Goal: Task Accomplishment & Management: Complete application form

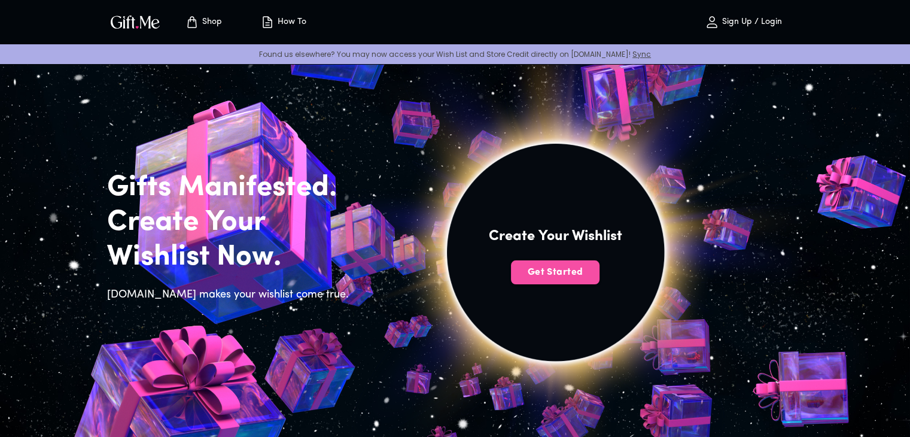
click at [541, 274] on span "Get Started" at bounding box center [555, 272] width 89 height 13
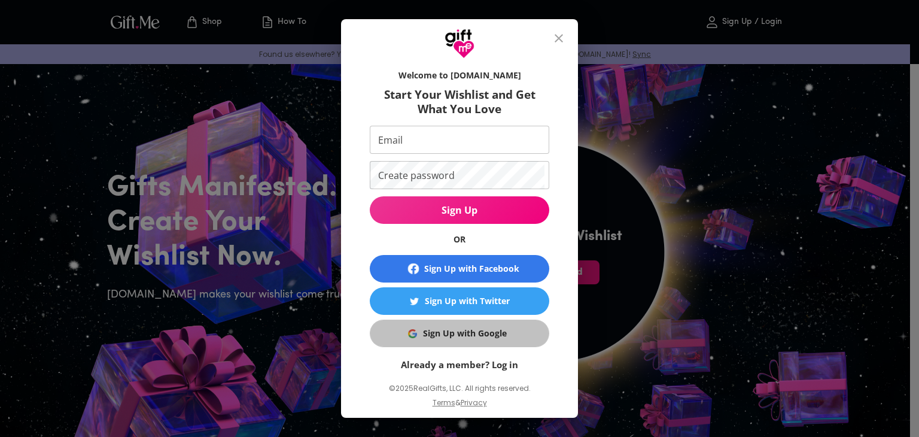
click at [436, 329] on div "Sign Up with Google" at bounding box center [465, 333] width 84 height 13
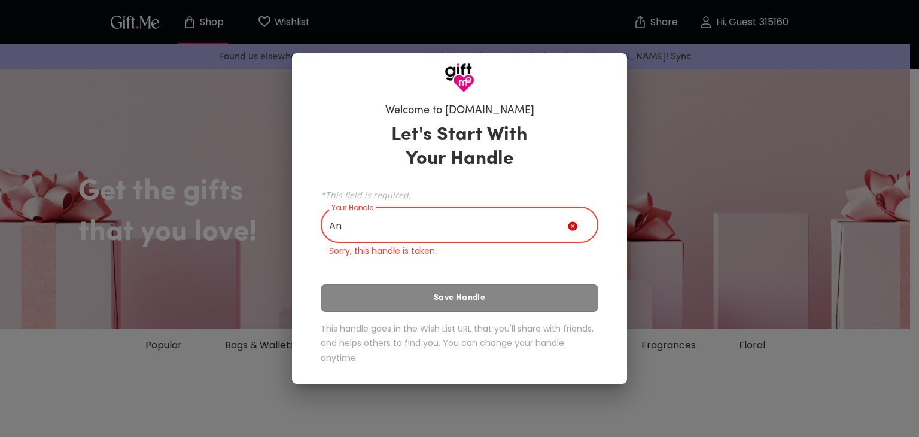
type input "A"
click at [397, 222] on input "Analu" at bounding box center [444, 226] width 247 height 34
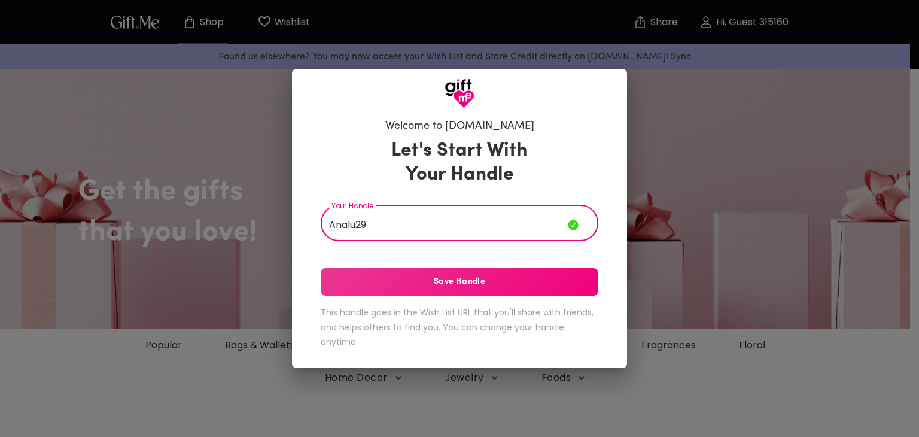
type input "Analu29"
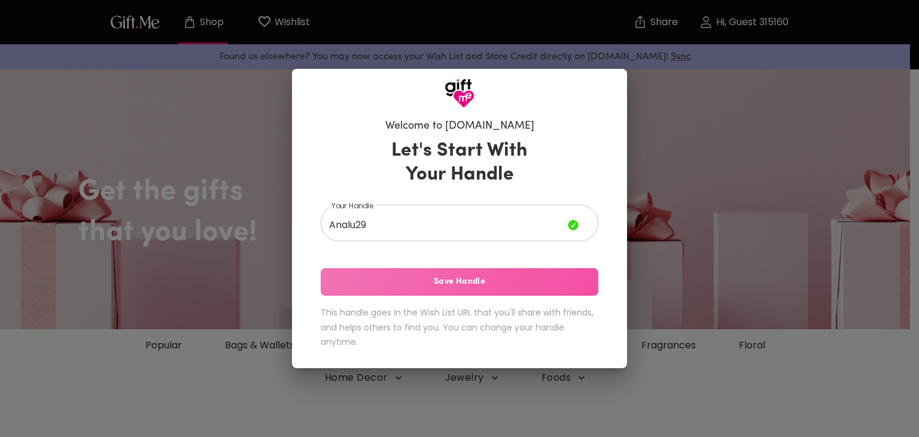
click at [455, 293] on button "Save Handle" at bounding box center [460, 282] width 278 height 28
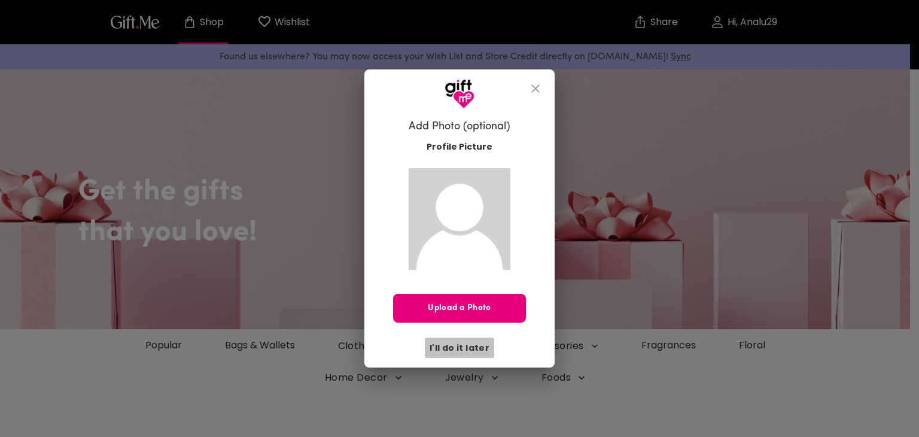
click at [470, 350] on span "I'll do it later" at bounding box center [460, 347] width 60 height 13
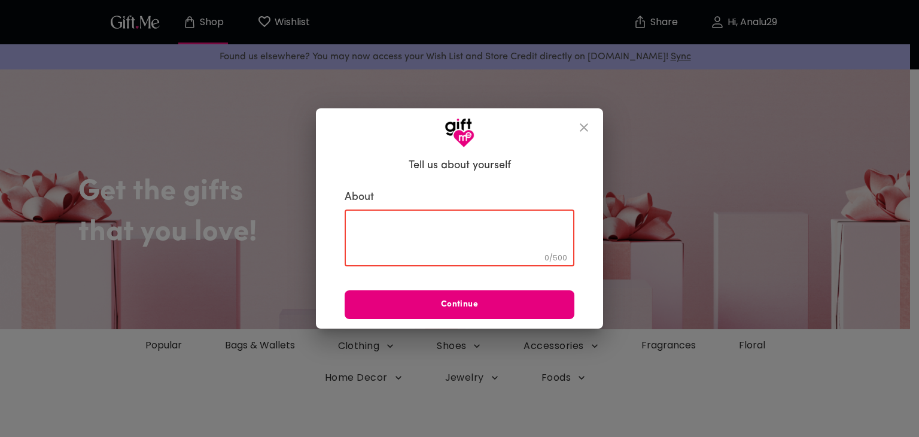
click at [420, 241] on textarea at bounding box center [459, 238] width 213 height 34
type textarea "I'm teache"
